Goal: Information Seeking & Learning: Learn about a topic

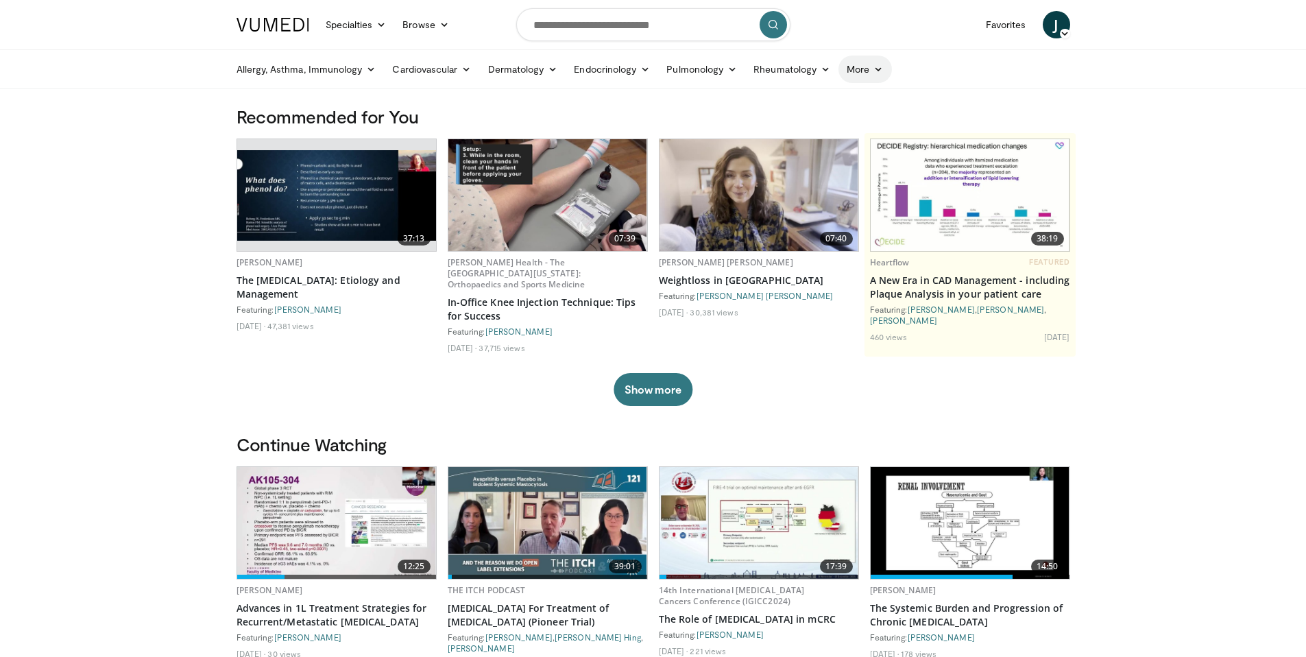
click at [877, 75] on link "More" at bounding box center [864, 69] width 53 height 27
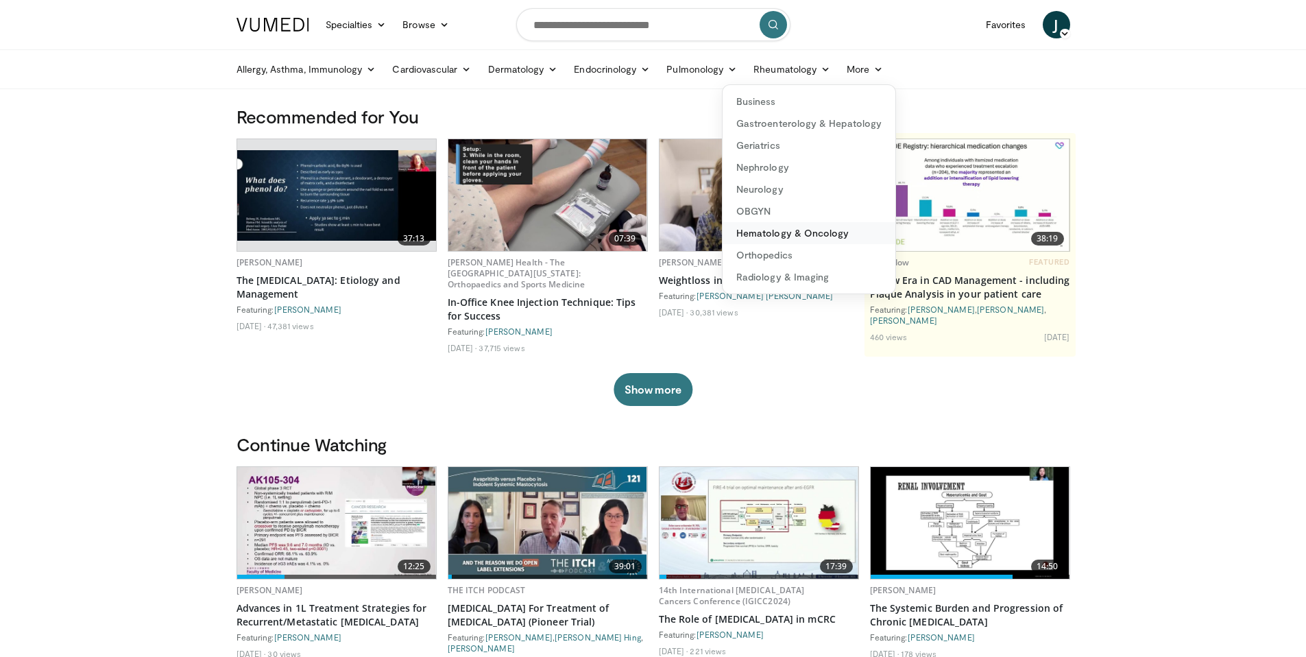
click at [790, 235] on link "Hematology & Oncology" at bounding box center [808, 233] width 173 height 22
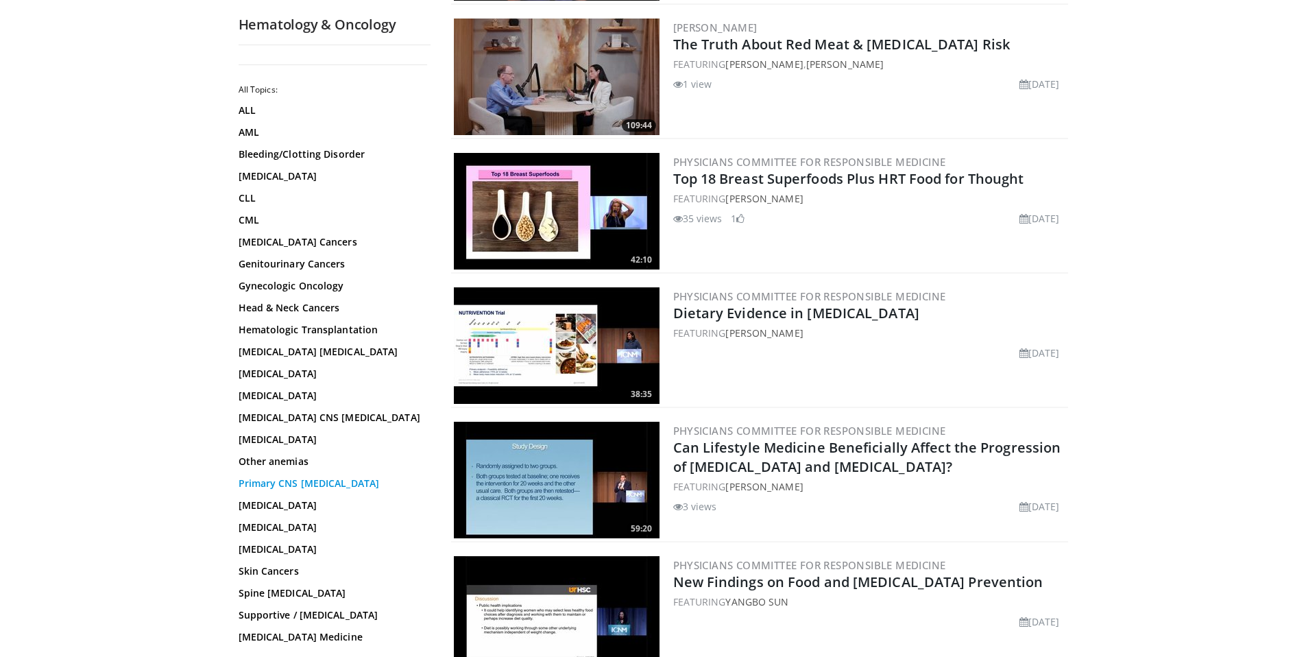
scroll to position [3, 0]
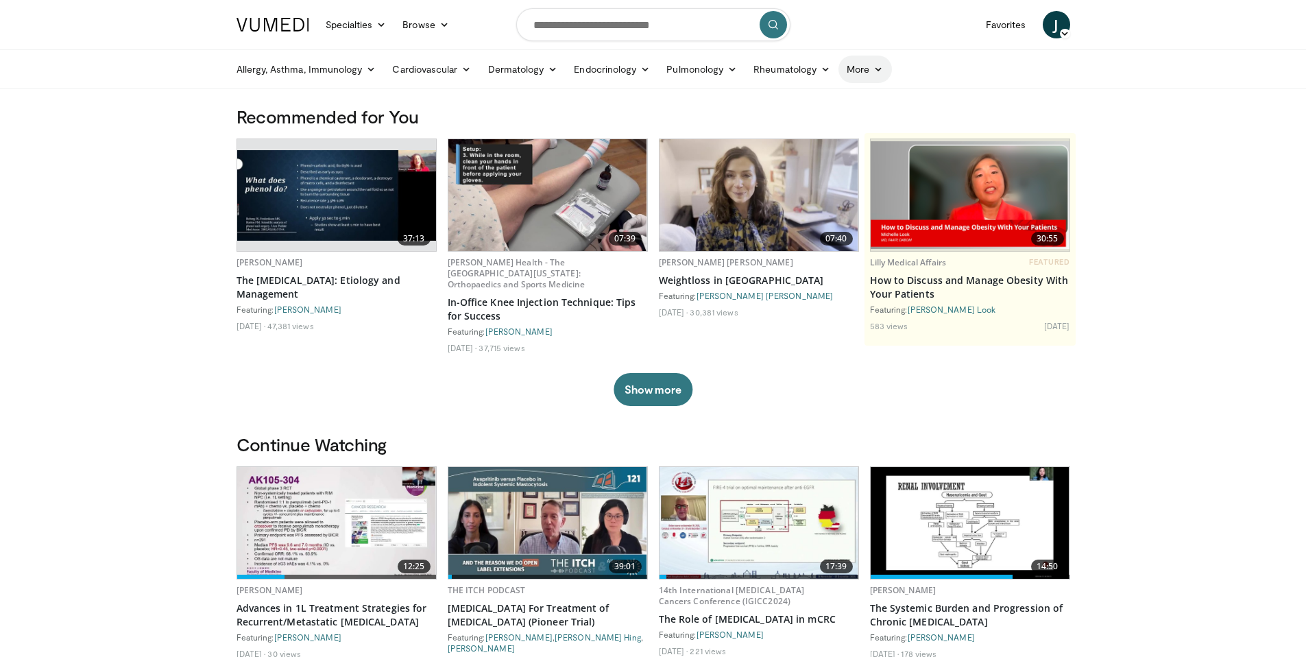
click at [854, 73] on link "More" at bounding box center [864, 69] width 53 height 27
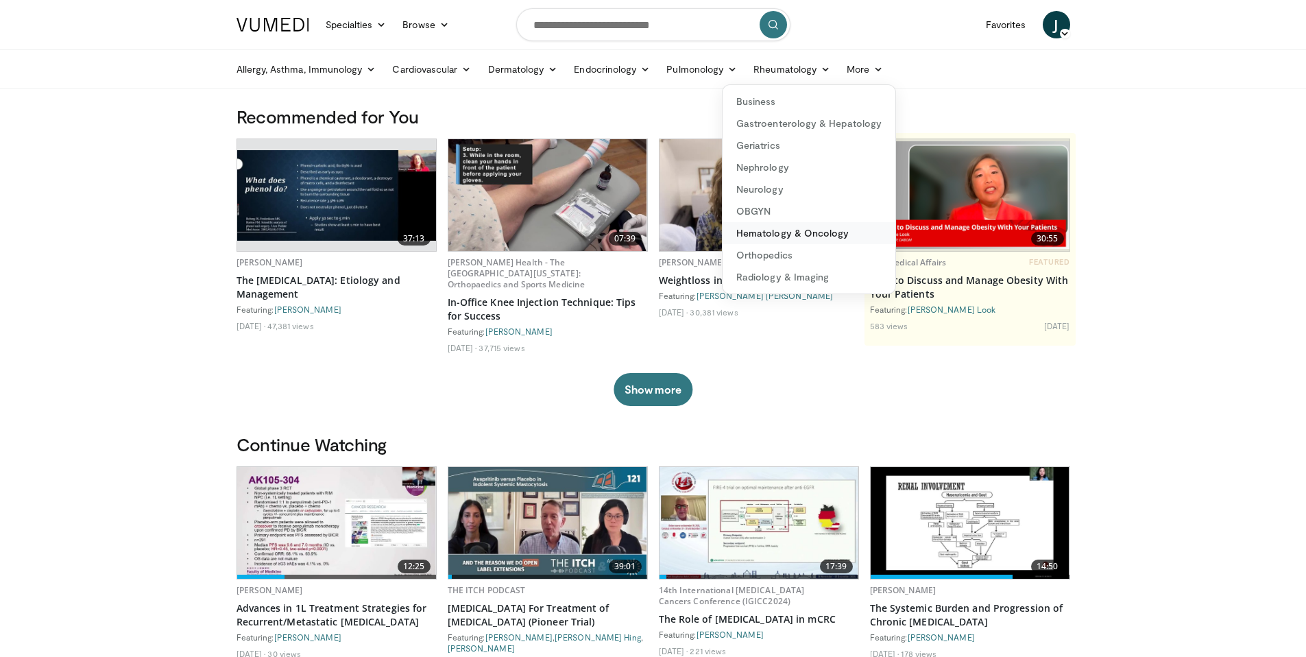
click at [796, 236] on link "Hematology & Oncology" at bounding box center [808, 233] width 173 height 22
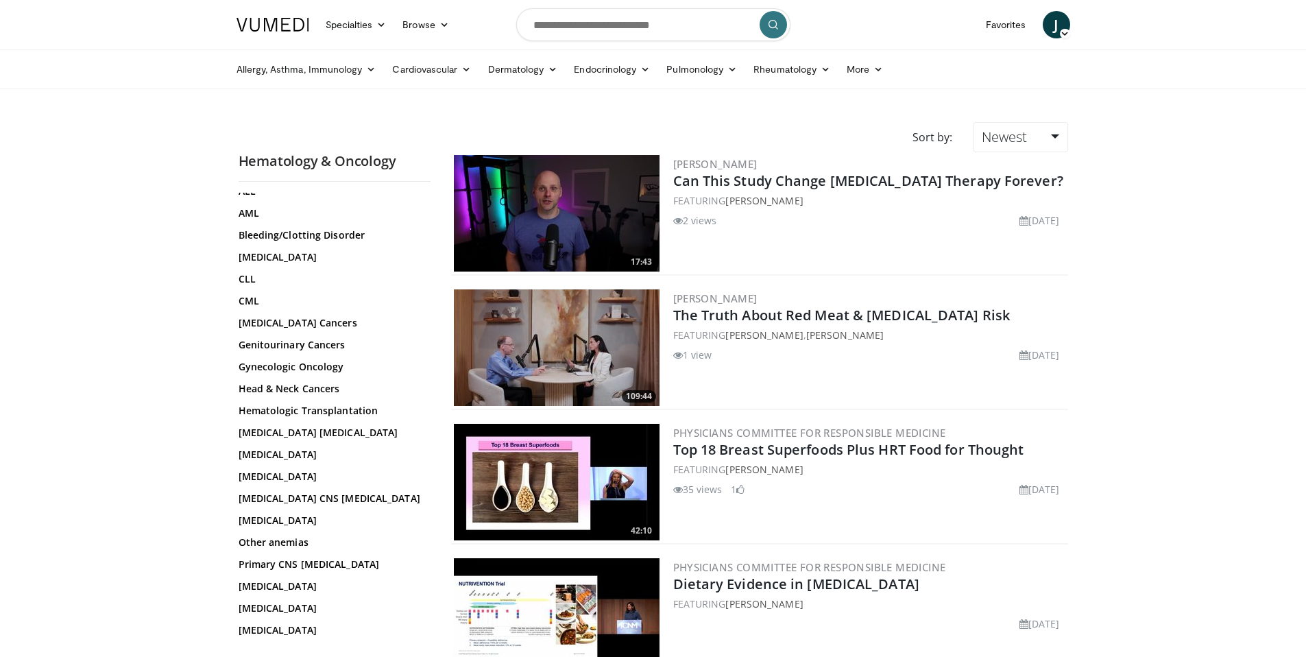
scroll to position [60, 0]
click at [361, 413] on link "Hematologic Transplantation" at bounding box center [331, 409] width 185 height 14
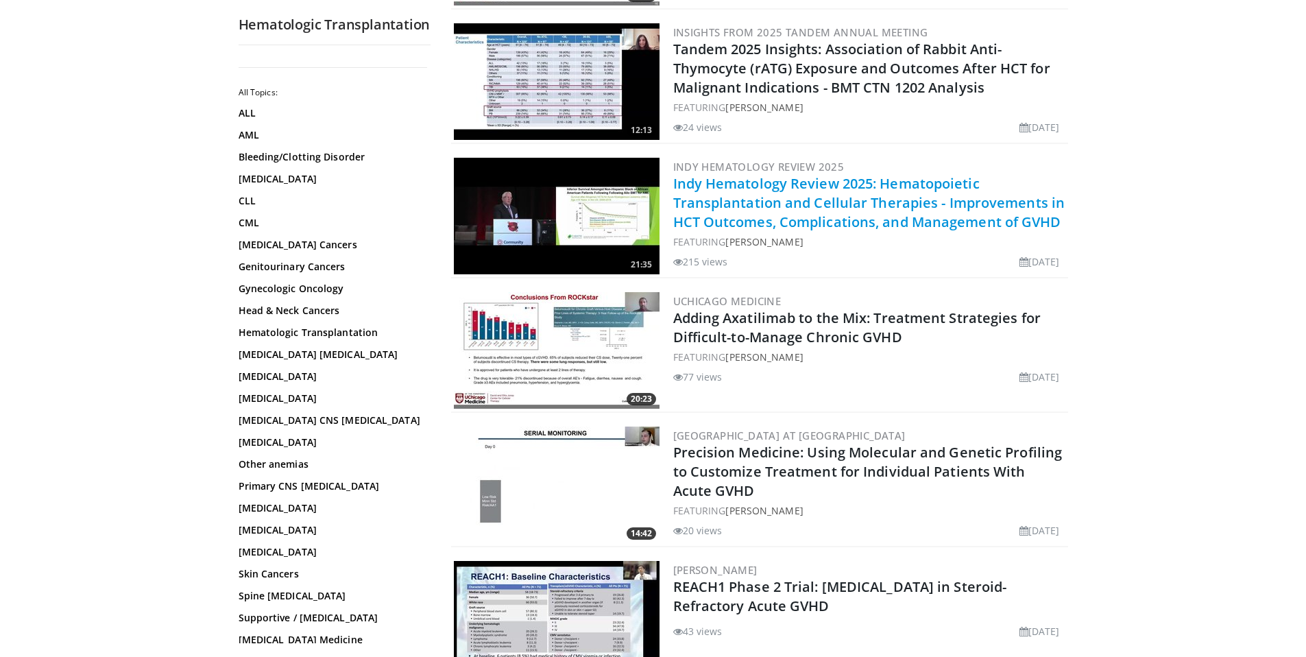
scroll to position [269, 0]
